Goal: Task Accomplishment & Management: Complete application form

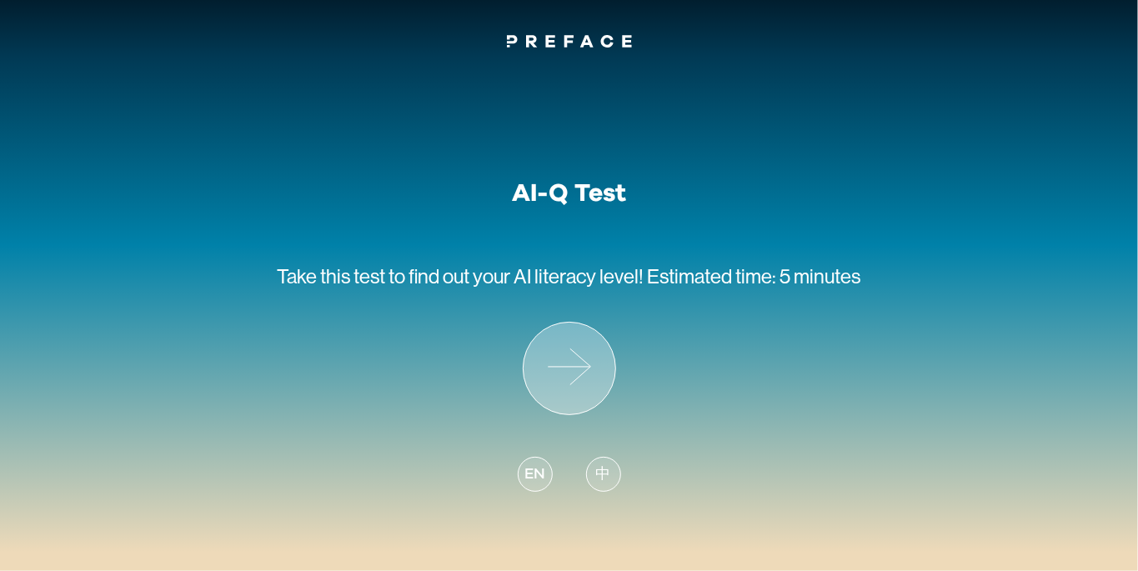
click at [538, 374] on icon at bounding box center [569, 369] width 92 height 92
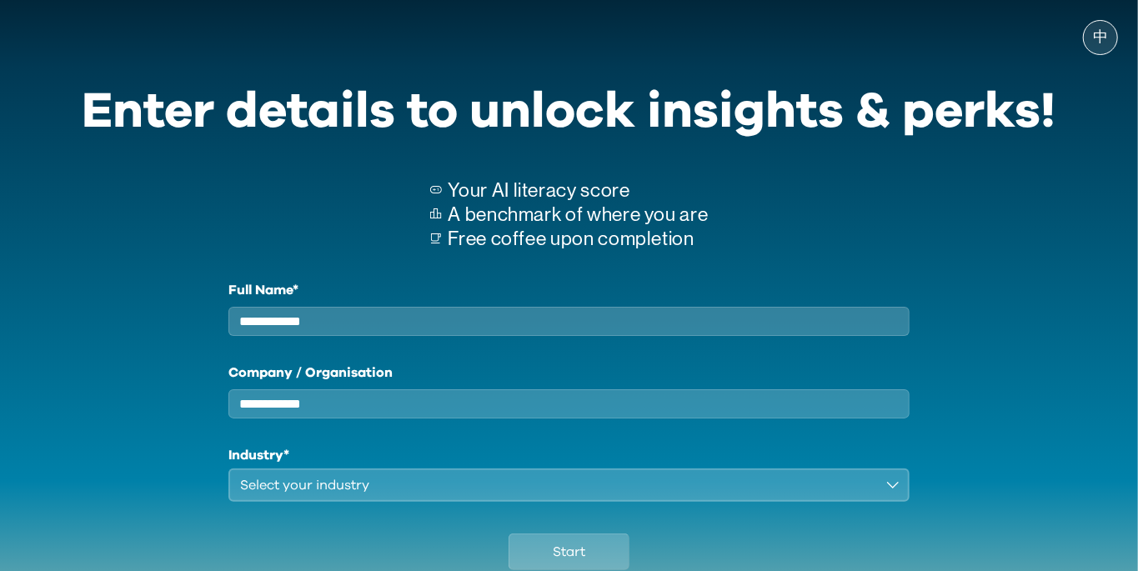
click at [249, 332] on input "Full Name*" at bounding box center [569, 321] width 682 height 29
click at [290, 330] on input "Full Name*" at bounding box center [569, 321] width 682 height 29
type input "*"
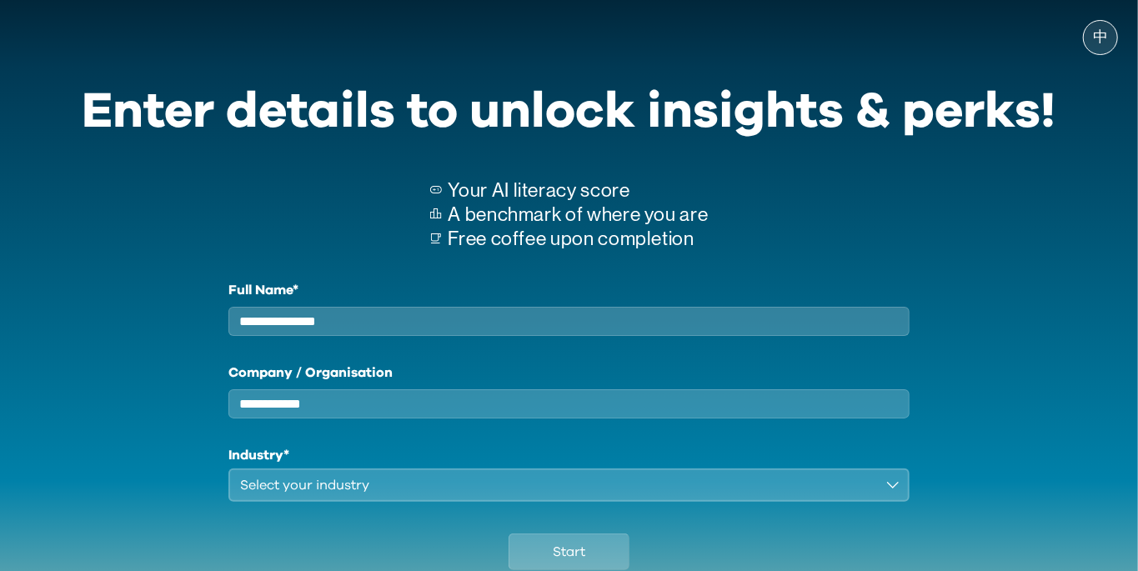
type input "**********"
click at [292, 502] on button "Select your industry" at bounding box center [569, 484] width 682 height 33
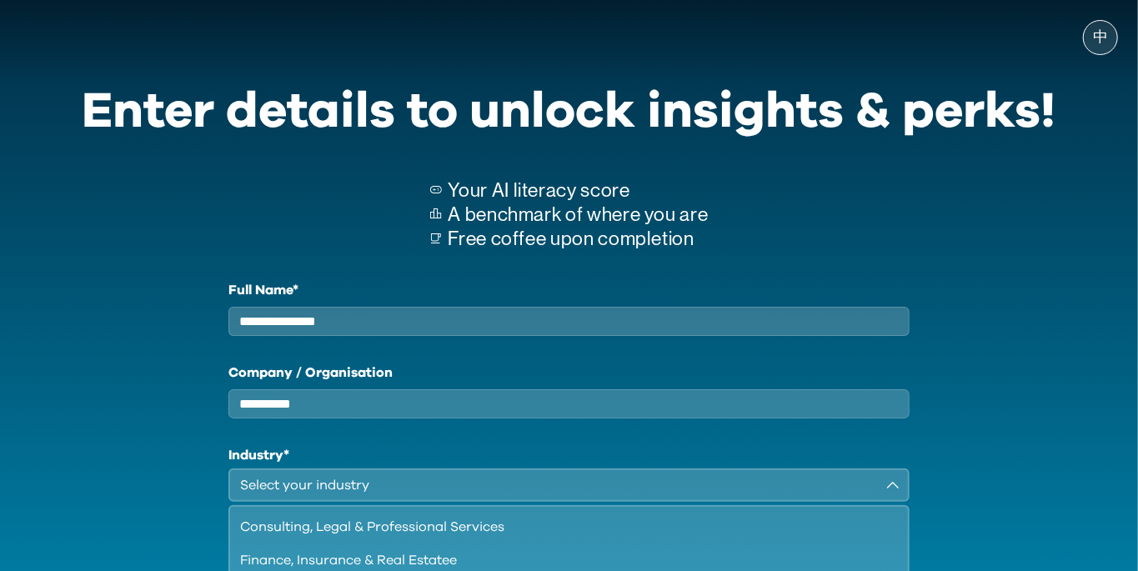
click at [293, 502] on button "Select your industry" at bounding box center [569, 484] width 682 height 33
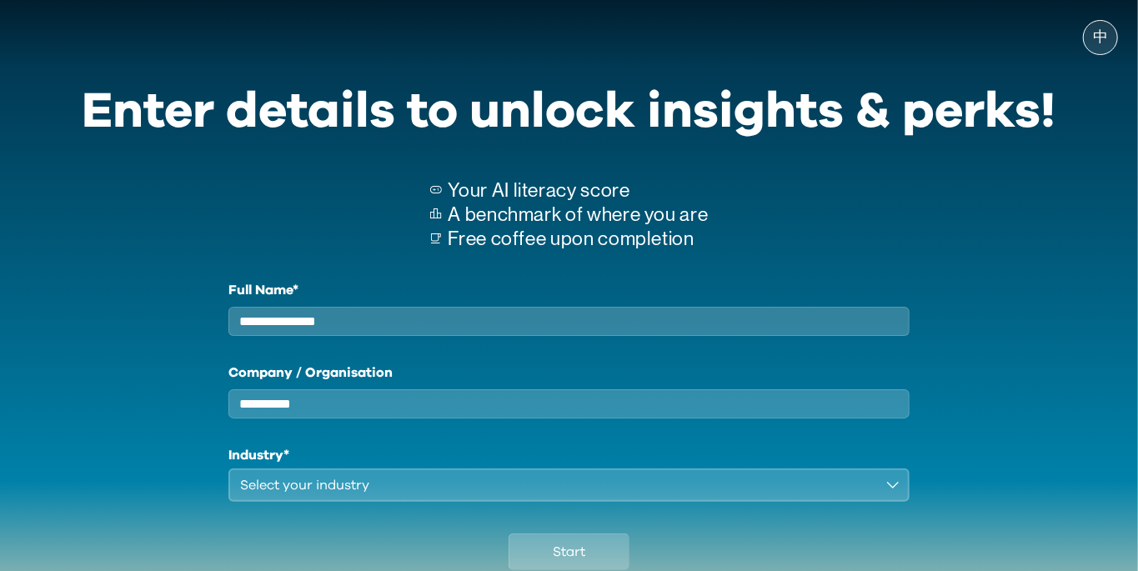
click at [282, 502] on button "Select your industry" at bounding box center [569, 484] width 682 height 33
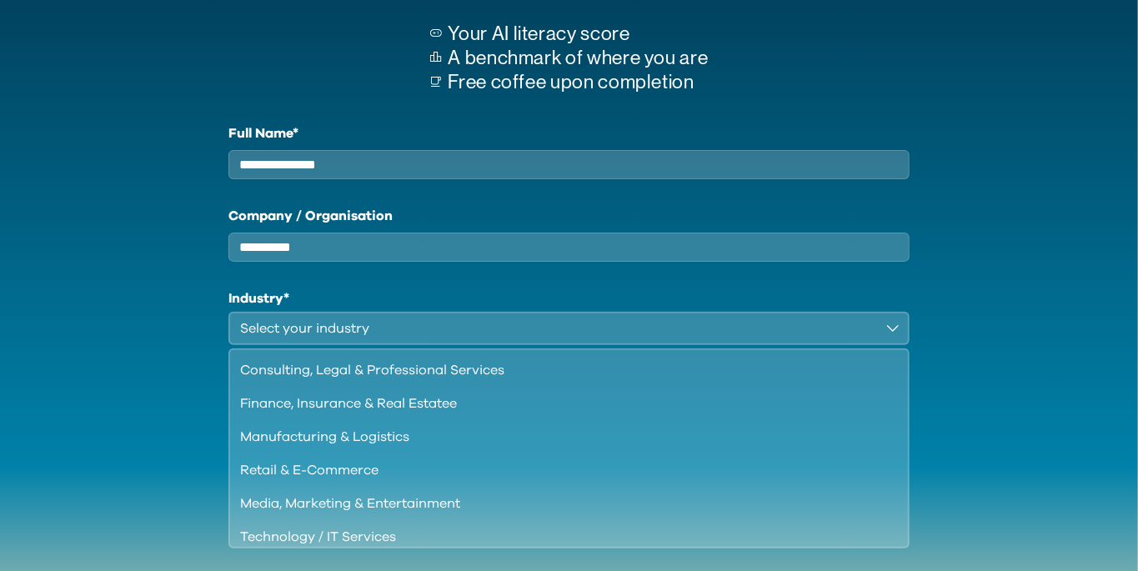
scroll to position [158, 0]
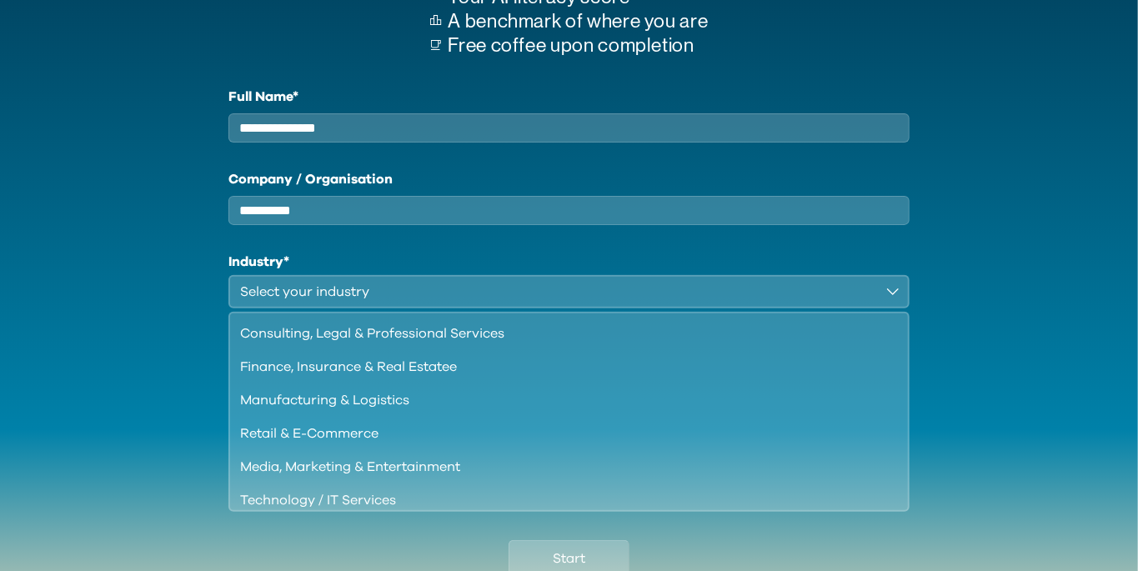
click at [269, 417] on li "Manufacturing & Logistics" at bounding box center [569, 399] width 679 height 33
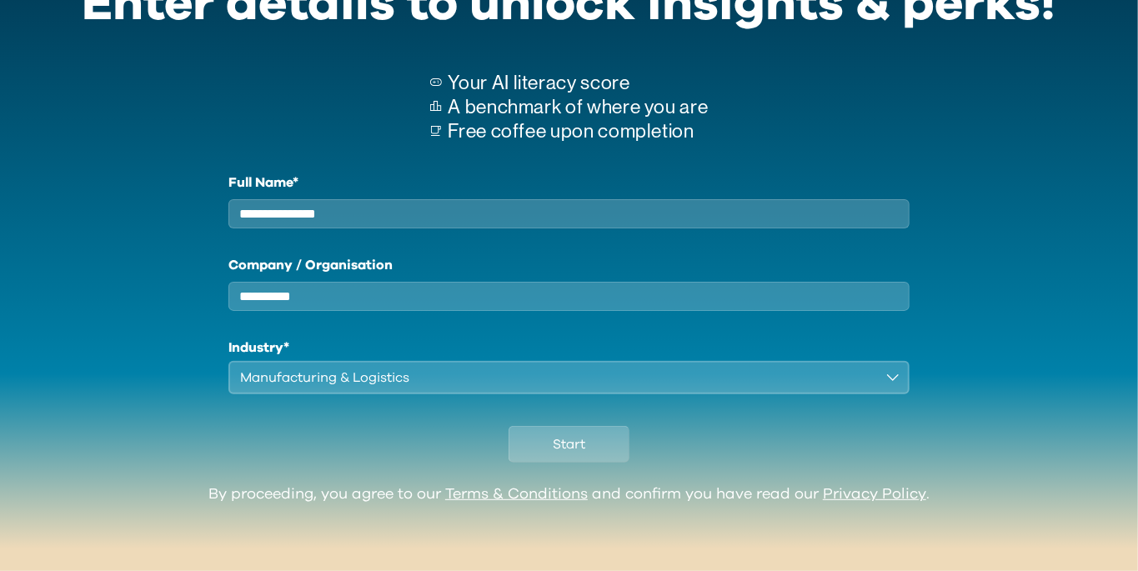
scroll to position [120, 0]
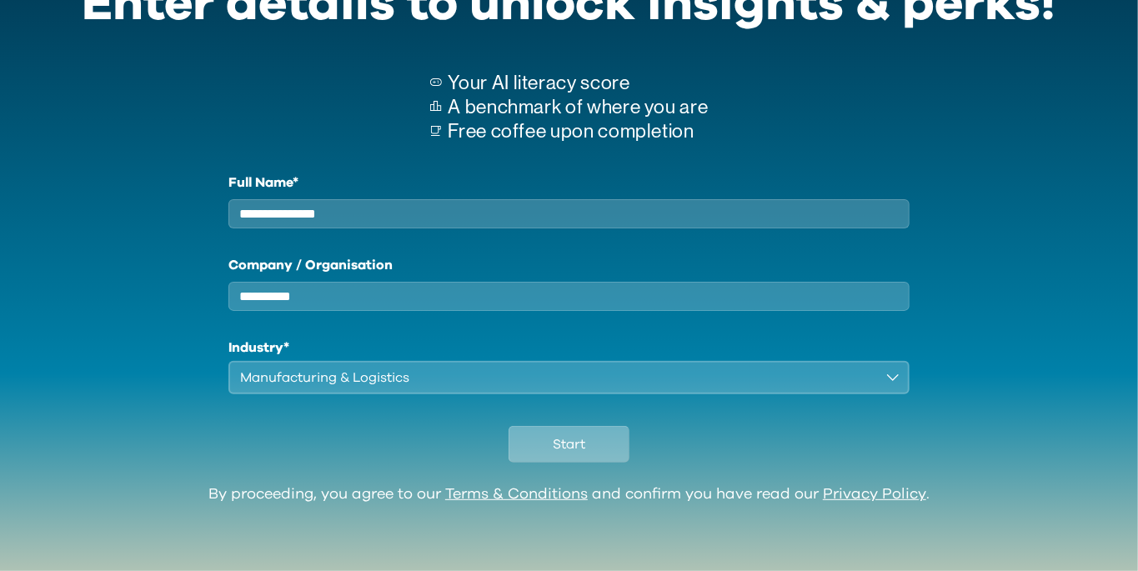
click at [548, 453] on button "Start" at bounding box center [568, 444] width 121 height 37
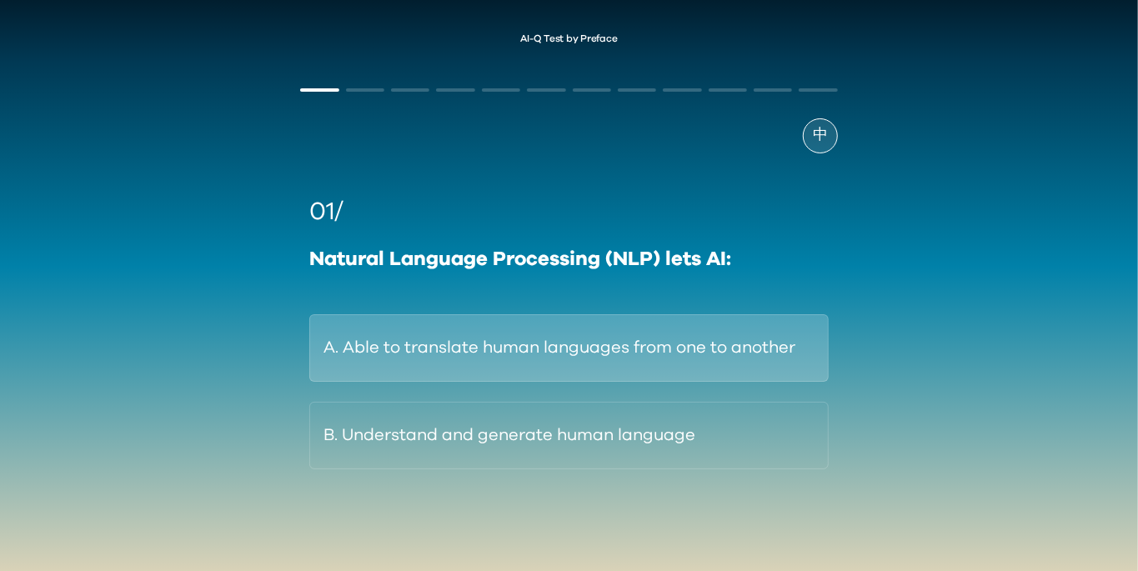
click at [741, 356] on button "A. Able to translate human languages from one to another" at bounding box center [568, 348] width 518 height 68
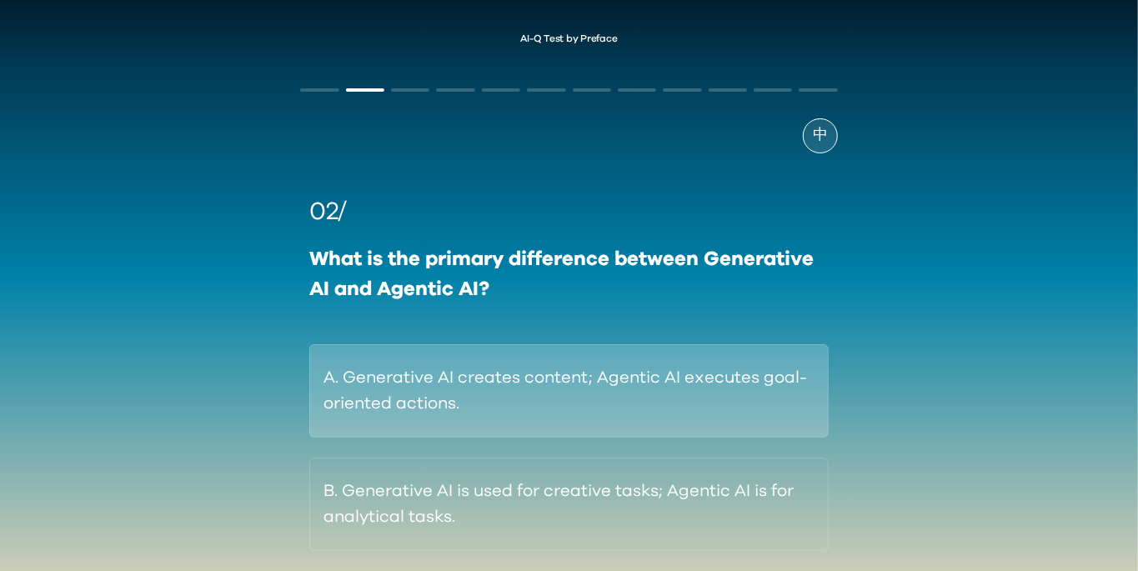
click at [627, 394] on button "A. Generative AI creates content; Agentic AI executes goal-oriented actions." at bounding box center [568, 390] width 518 height 93
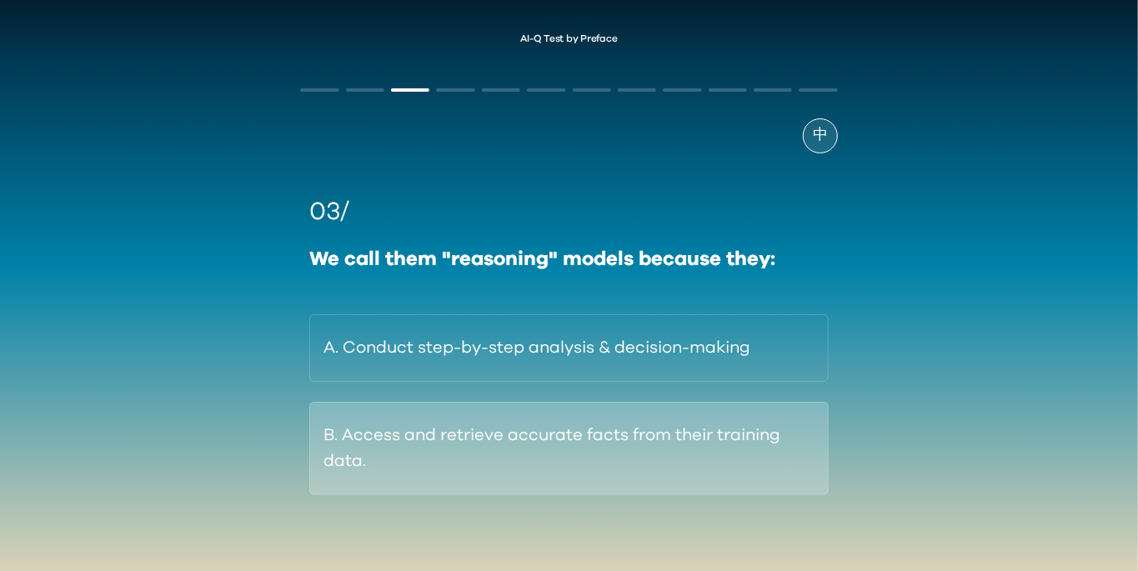
click at [754, 470] on button "B. Access and retrieve accurate facts from their training data." at bounding box center [568, 448] width 518 height 93
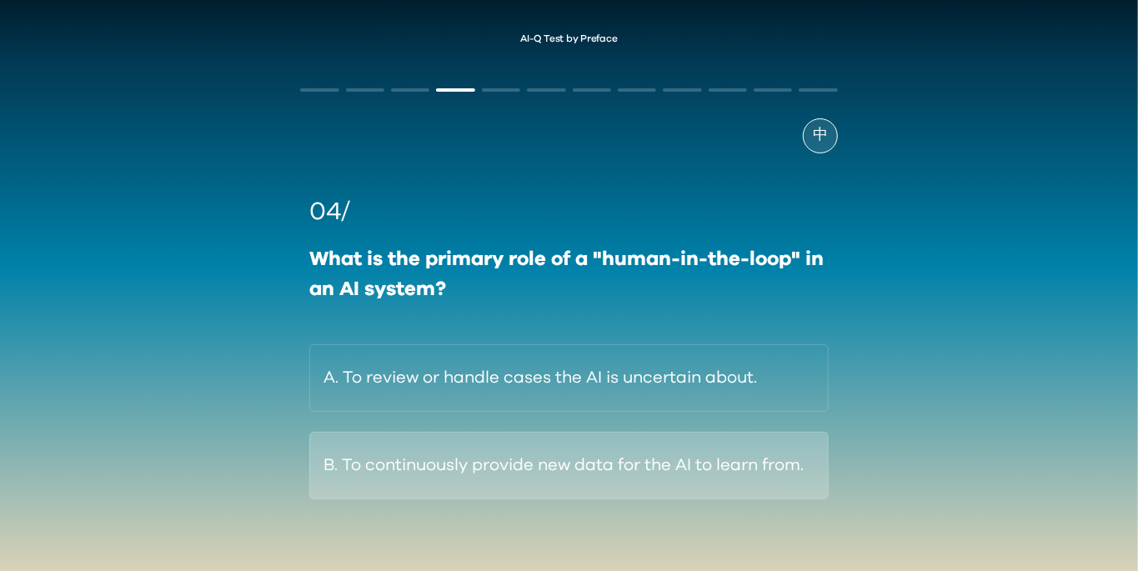
click at [765, 478] on button "B. To continuously provide new data for the AI to learn from." at bounding box center [568, 466] width 518 height 68
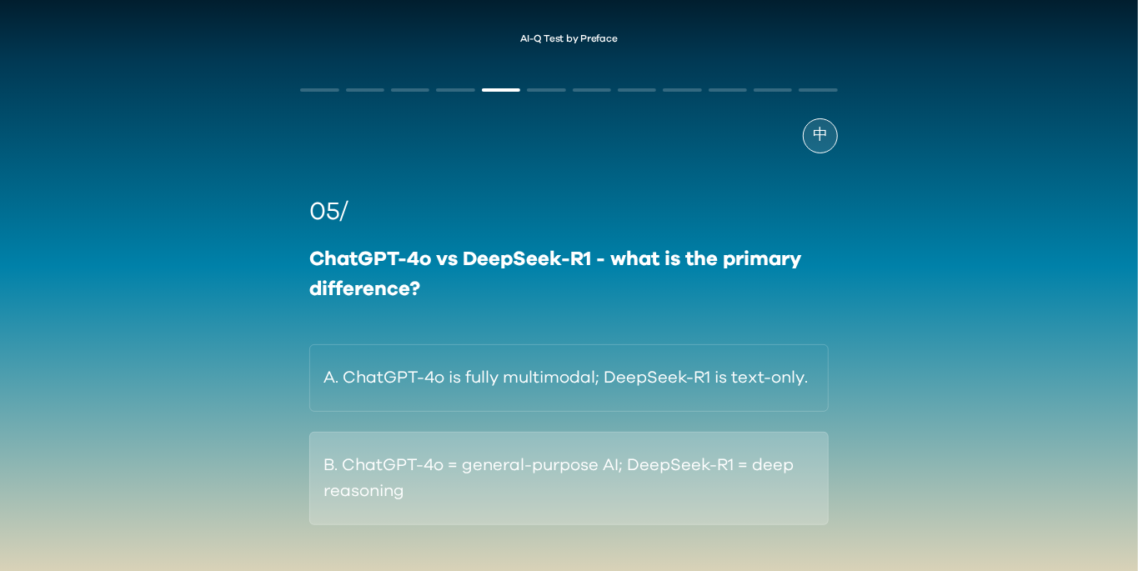
click at [690, 481] on button "B. ChatGPT-4o = general-purpose AI; DeepSeek-R1 = deep reasoning" at bounding box center [568, 478] width 518 height 93
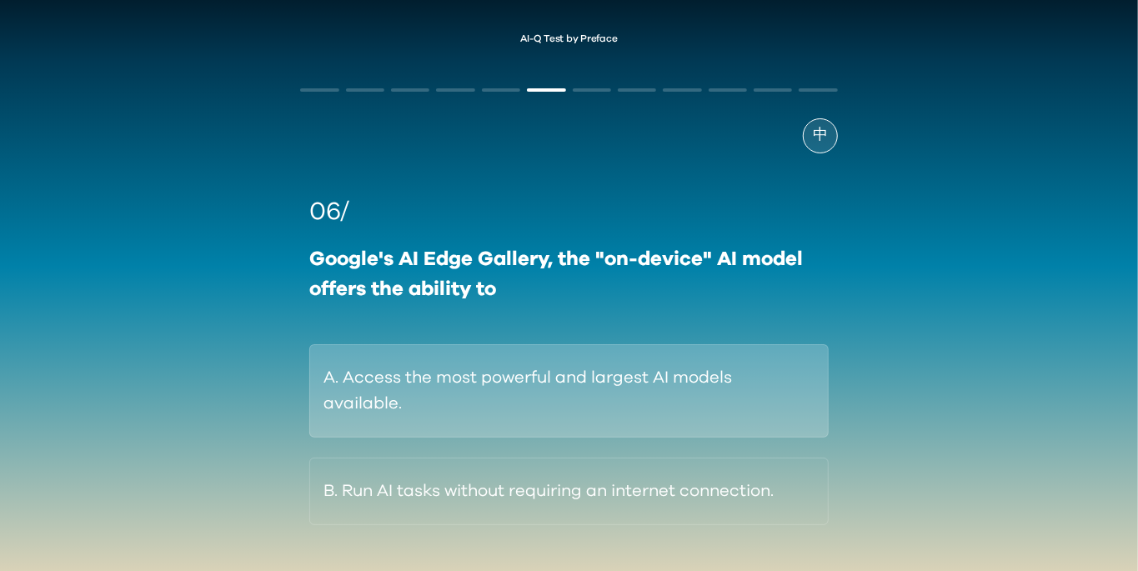
click at [799, 385] on button "A. Access the most powerful and largest AI models available." at bounding box center [568, 390] width 518 height 93
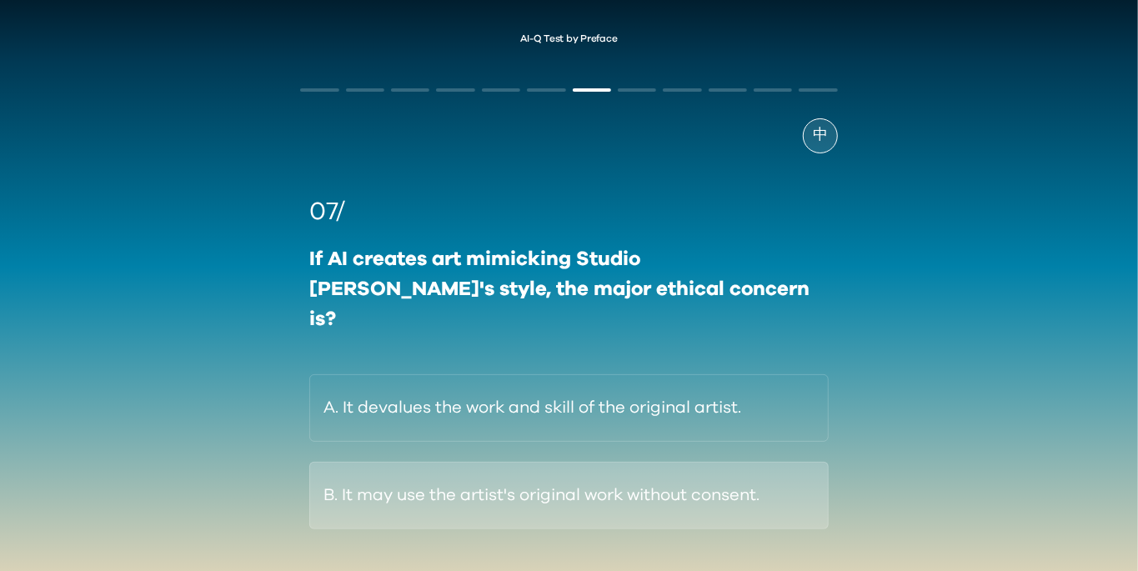
click at [719, 487] on button "B. It may use the artist's original work without consent." at bounding box center [568, 496] width 518 height 68
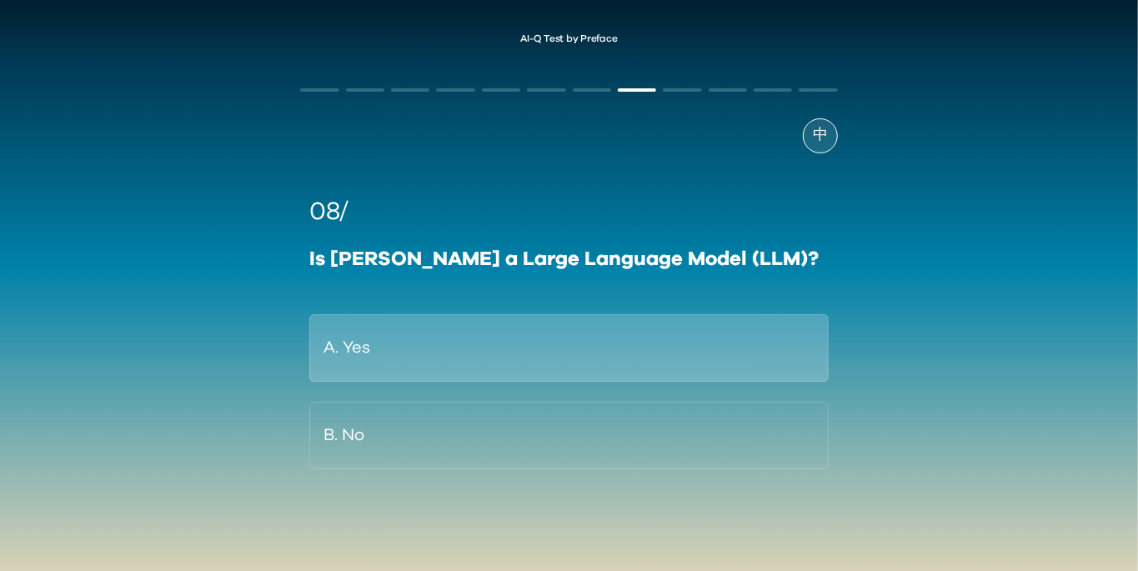
click at [692, 350] on button "A. Yes" at bounding box center [568, 348] width 518 height 68
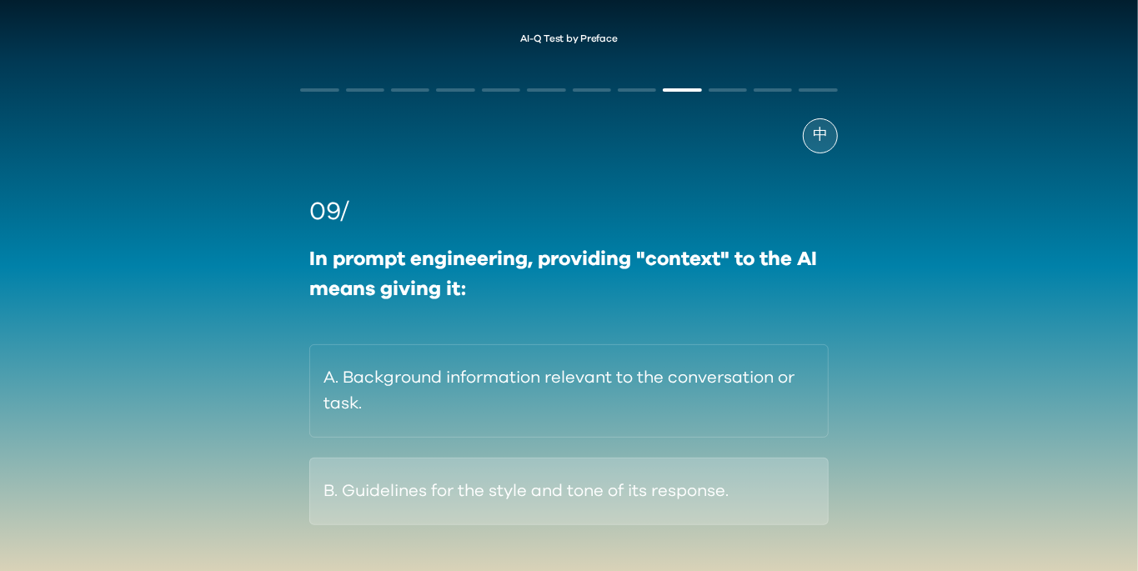
click at [767, 500] on button "B. Guidelines for the style and tone of its response." at bounding box center [568, 492] width 518 height 68
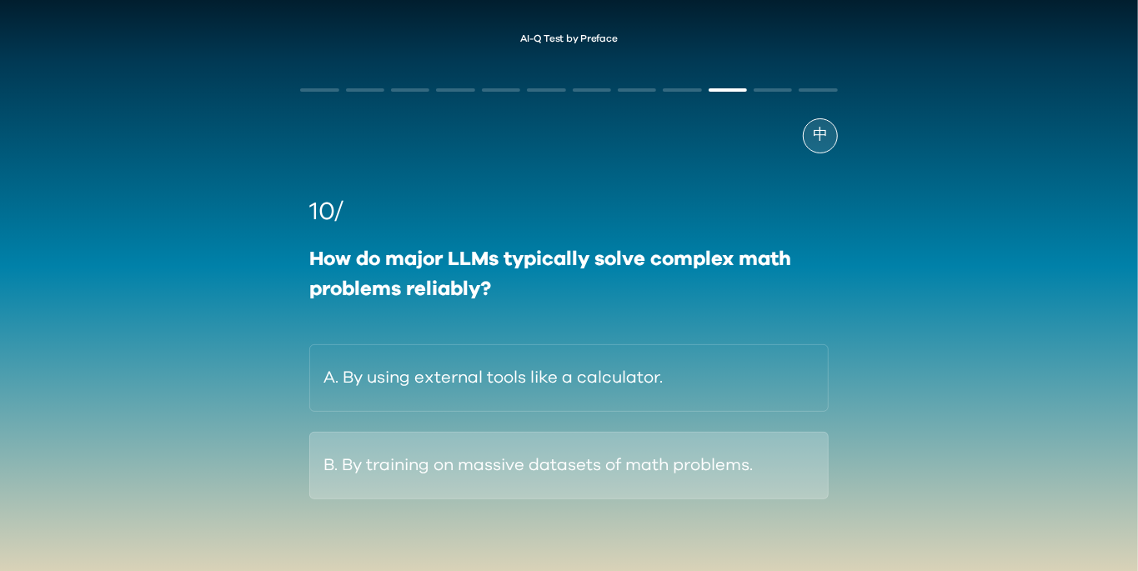
click at [723, 478] on button "B. By training on massive datasets of math problems." at bounding box center [568, 466] width 518 height 68
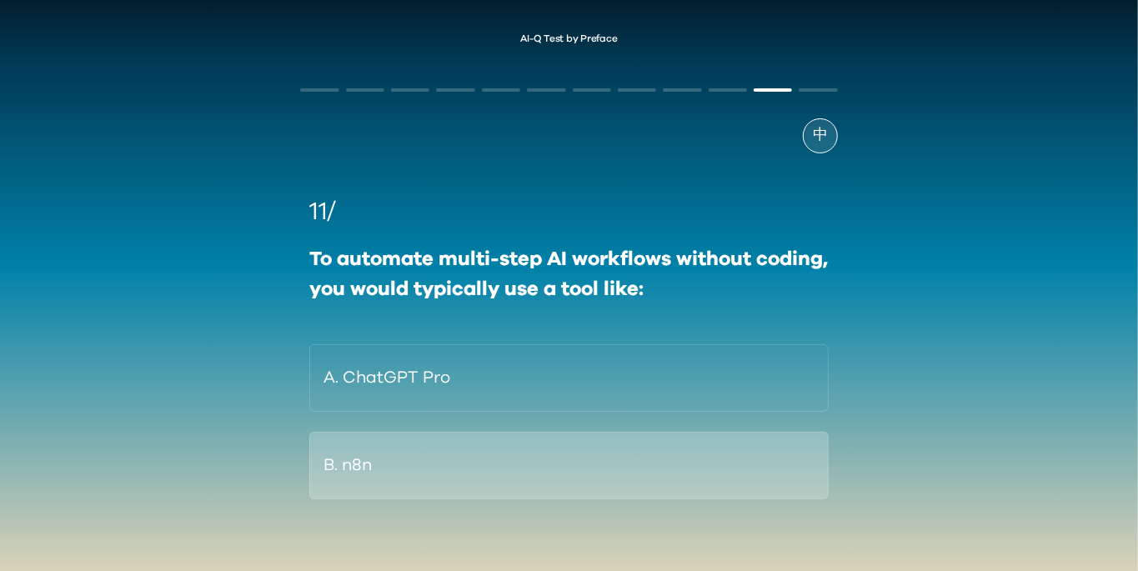
click at [554, 498] on button "B. n8n" at bounding box center [568, 466] width 518 height 68
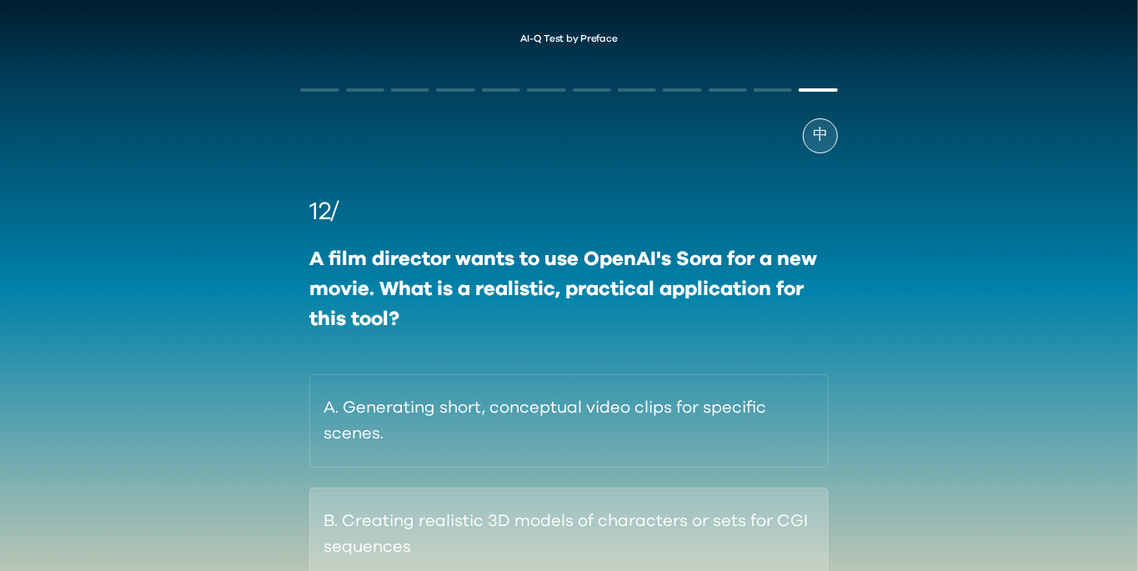
click at [630, 561] on button "B. Creating realistic 3D models of characters or sets for CGI sequences" at bounding box center [568, 534] width 518 height 93
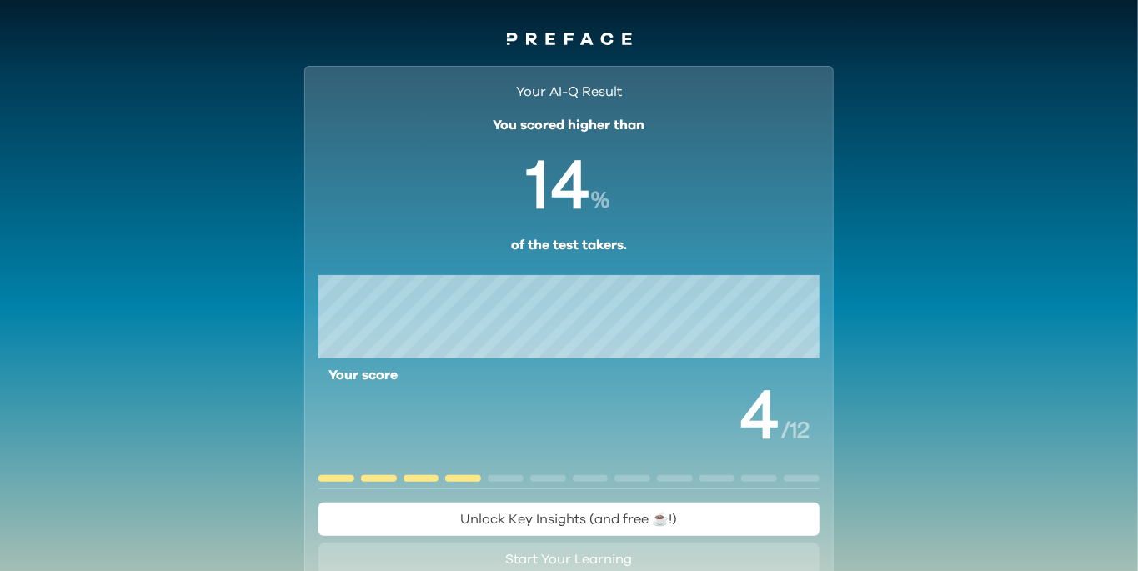
scroll to position [3, 0]
click at [705, 521] on button "Unlock Key Insights (and free ☕️!)" at bounding box center [568, 518] width 501 height 33
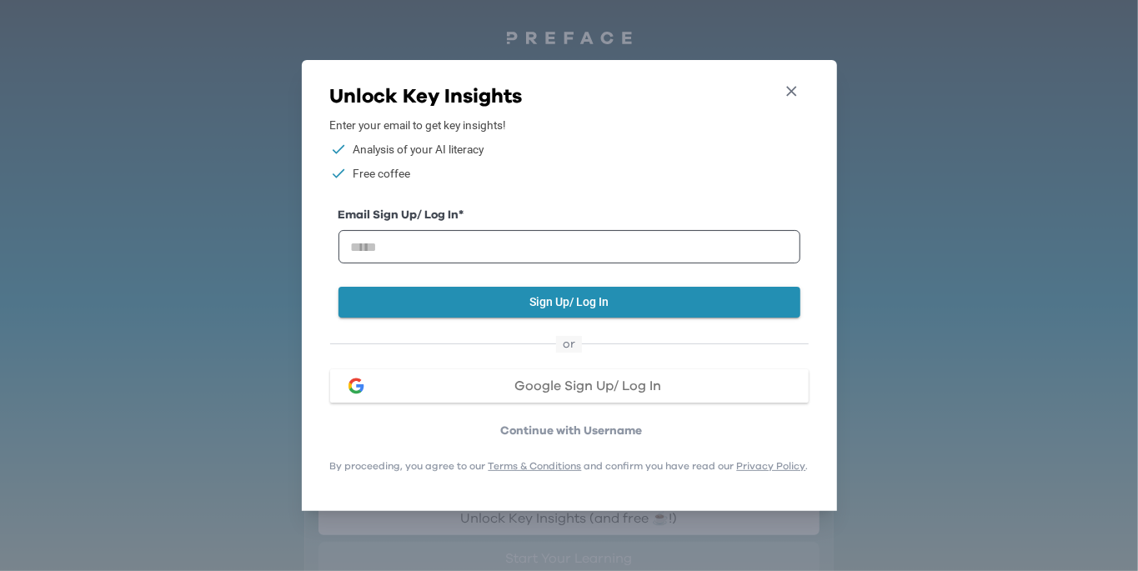
click at [796, 97] on icon "button" at bounding box center [791, 92] width 10 height 10
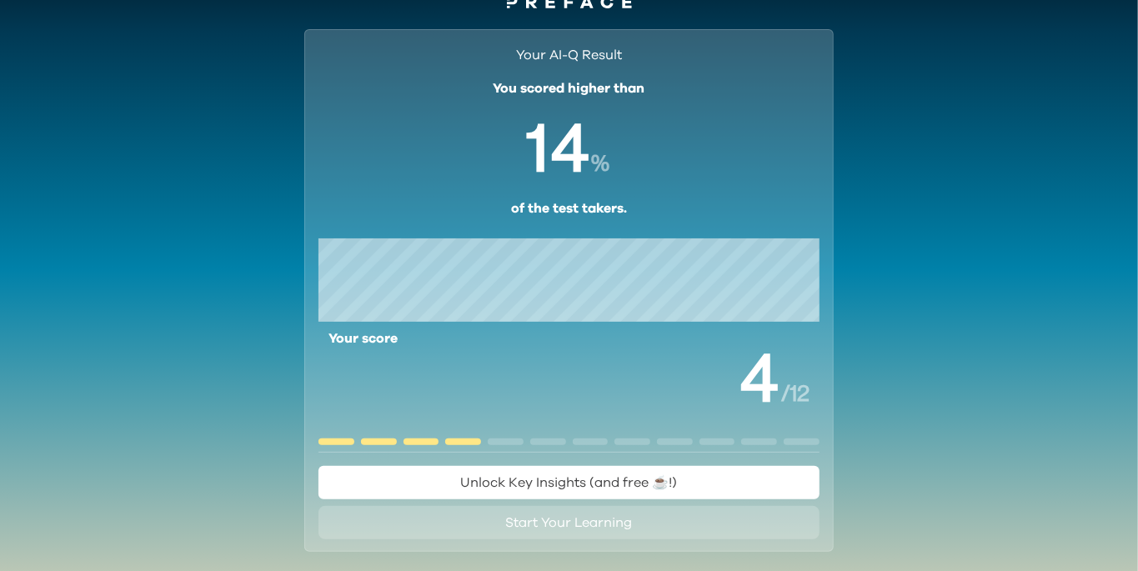
scroll to position [65, 0]
